Goal: Task Accomplishment & Management: Manage account settings

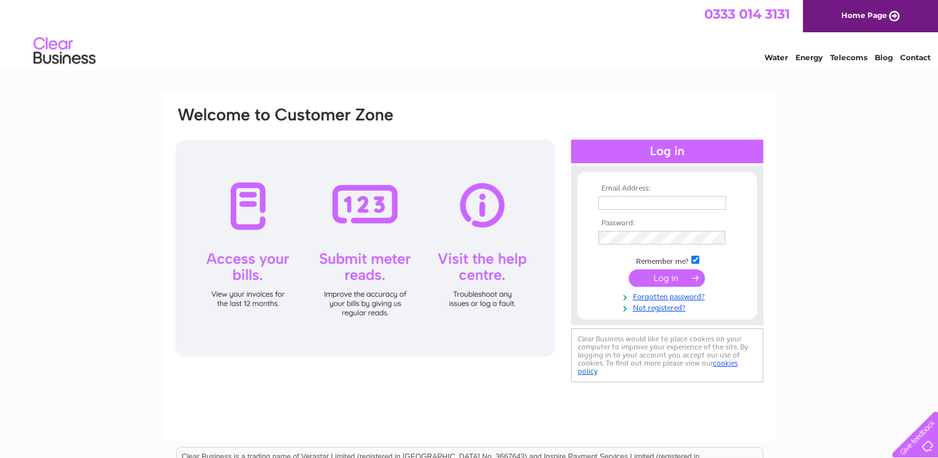
click at [690, 201] on input "text" at bounding box center [662, 203] width 128 height 14
drag, startPoint x: 650, startPoint y: 204, endPoint x: 580, endPoint y: 202, distance: 70.1
click at [580, 202] on form "Email Address: paula.watson@auchindrain.org.uk Password: Forgotten password?" at bounding box center [667, 249] width 180 height 130
type input "finance@auchindrain.org.uk"
click at [657, 280] on input "submit" at bounding box center [667, 277] width 76 height 17
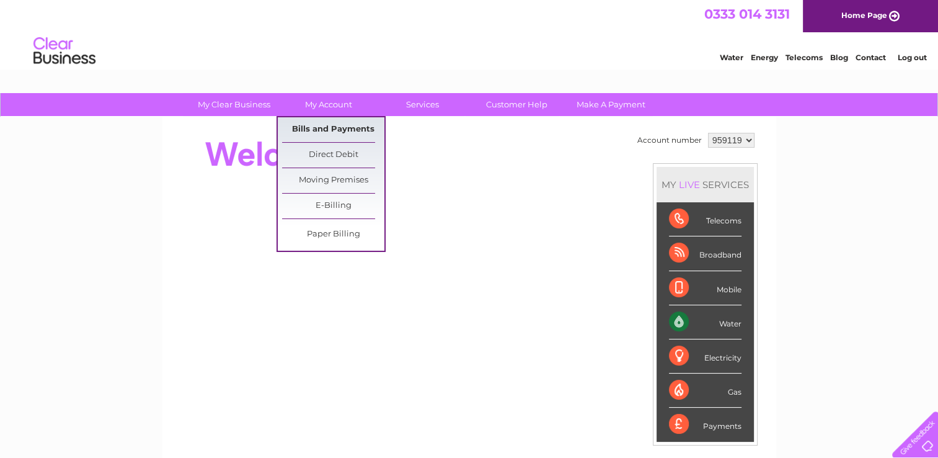
click at [327, 133] on link "Bills and Payments" at bounding box center [333, 129] width 102 height 25
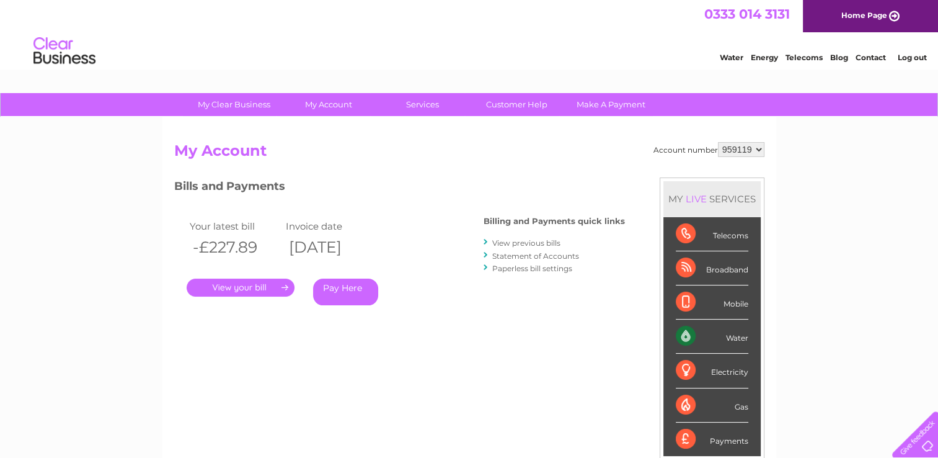
click at [518, 241] on link "View previous bills" at bounding box center [526, 242] width 68 height 9
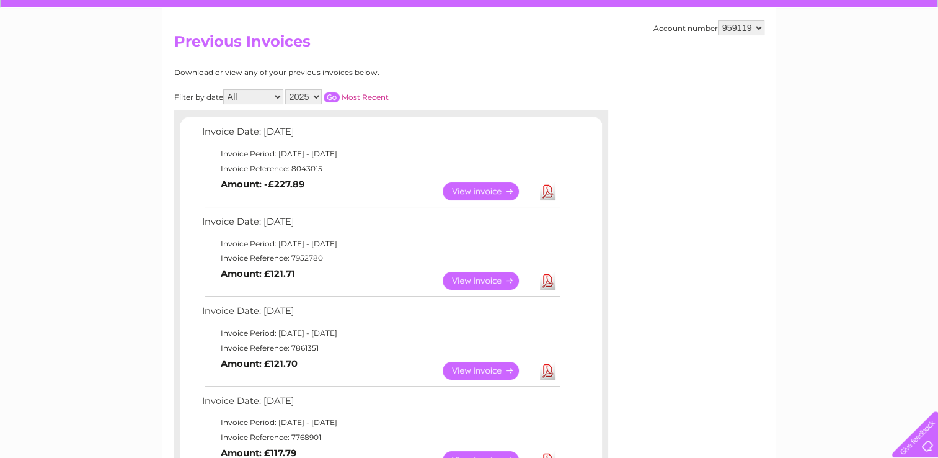
scroll to position [124, 0]
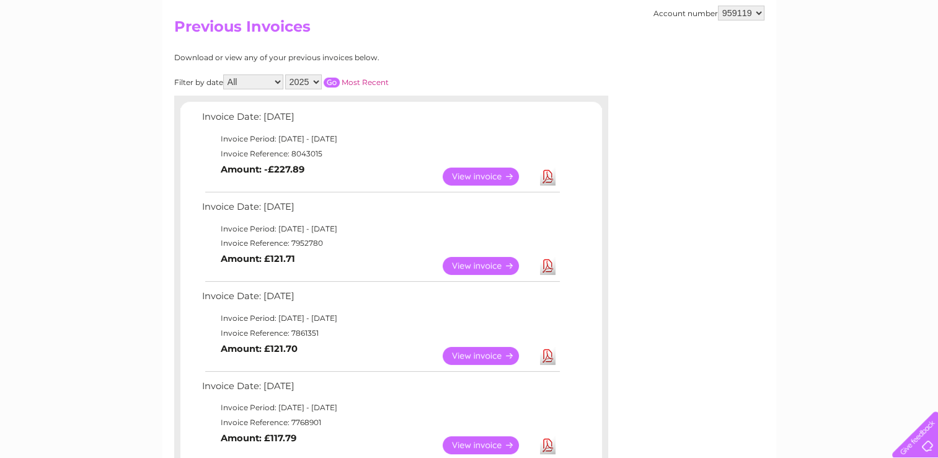
click at [484, 262] on link "View" at bounding box center [488, 266] width 91 height 18
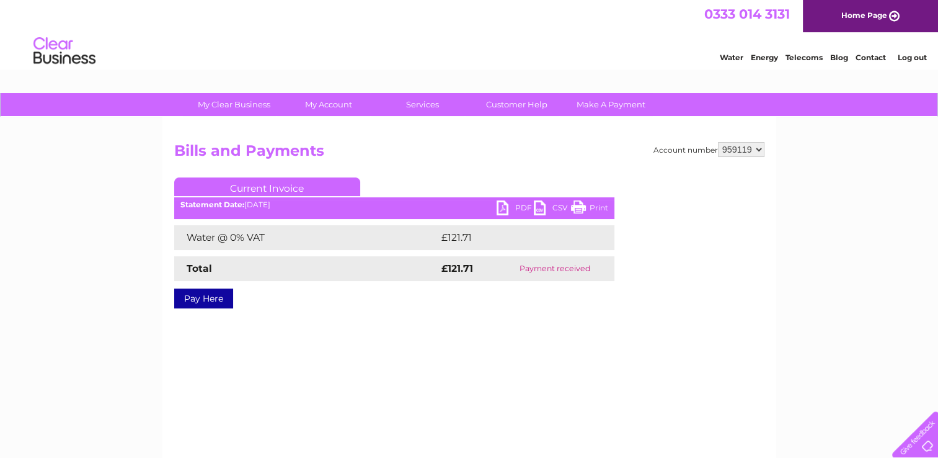
click at [510, 205] on link "PDF" at bounding box center [515, 209] width 37 height 18
click at [924, 53] on link "Log out" at bounding box center [911, 57] width 29 height 9
